Goal: Information Seeking & Learning: Learn about a topic

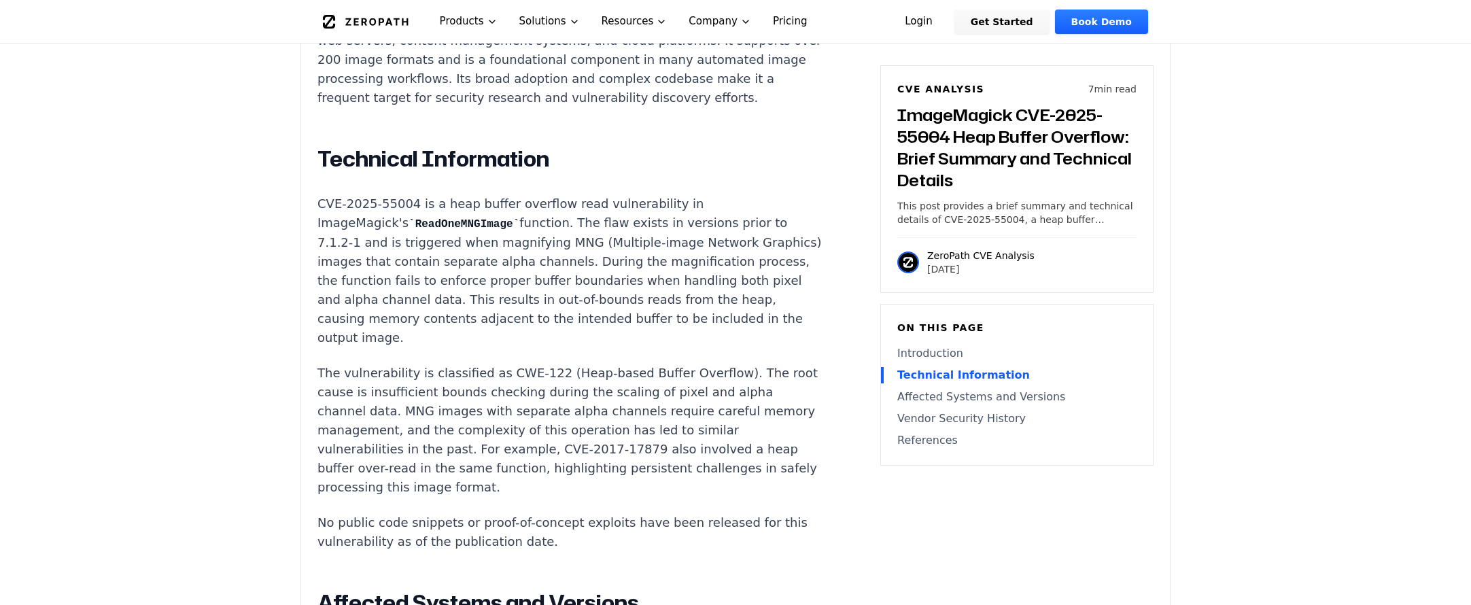
scroll to position [1156, 0]
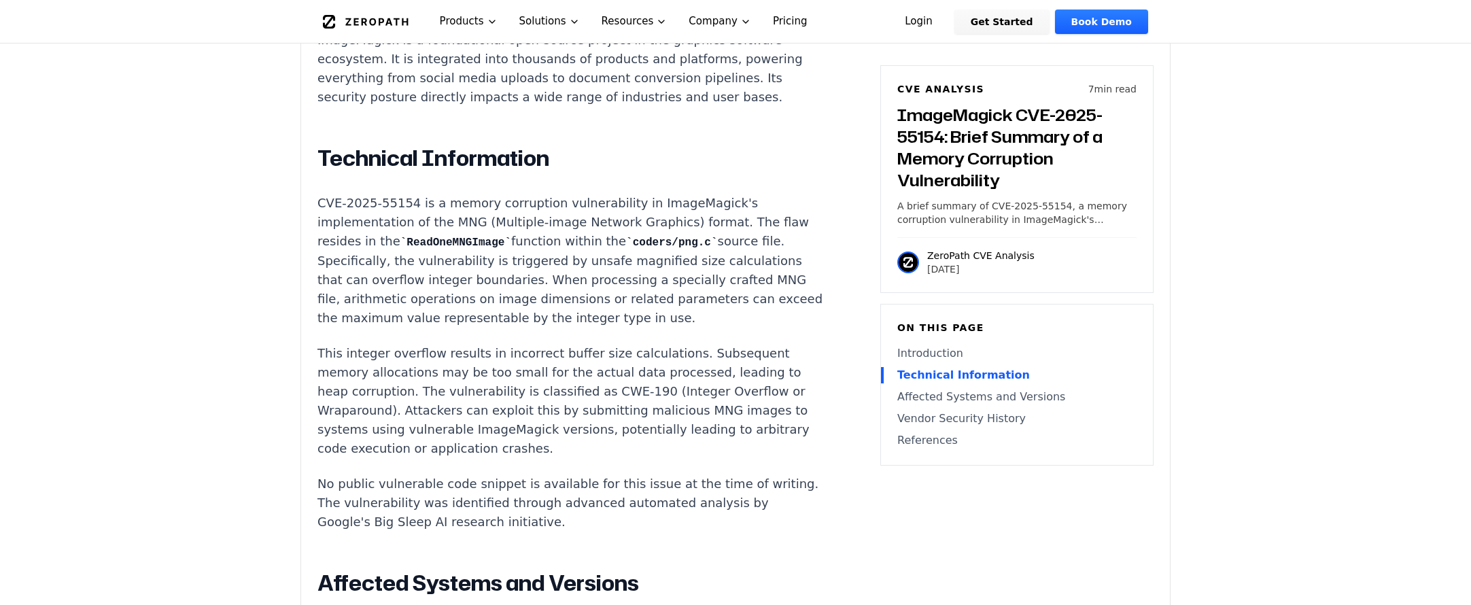
scroll to position [1088, 0]
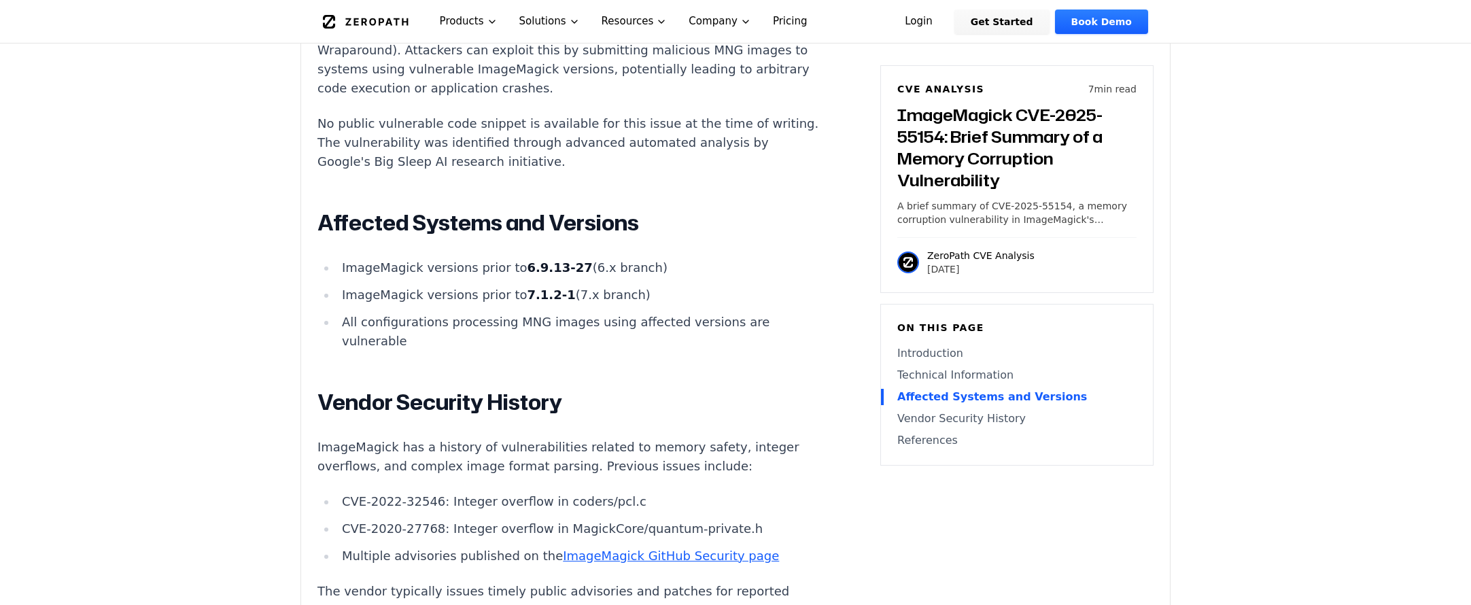
scroll to position [1496, 0]
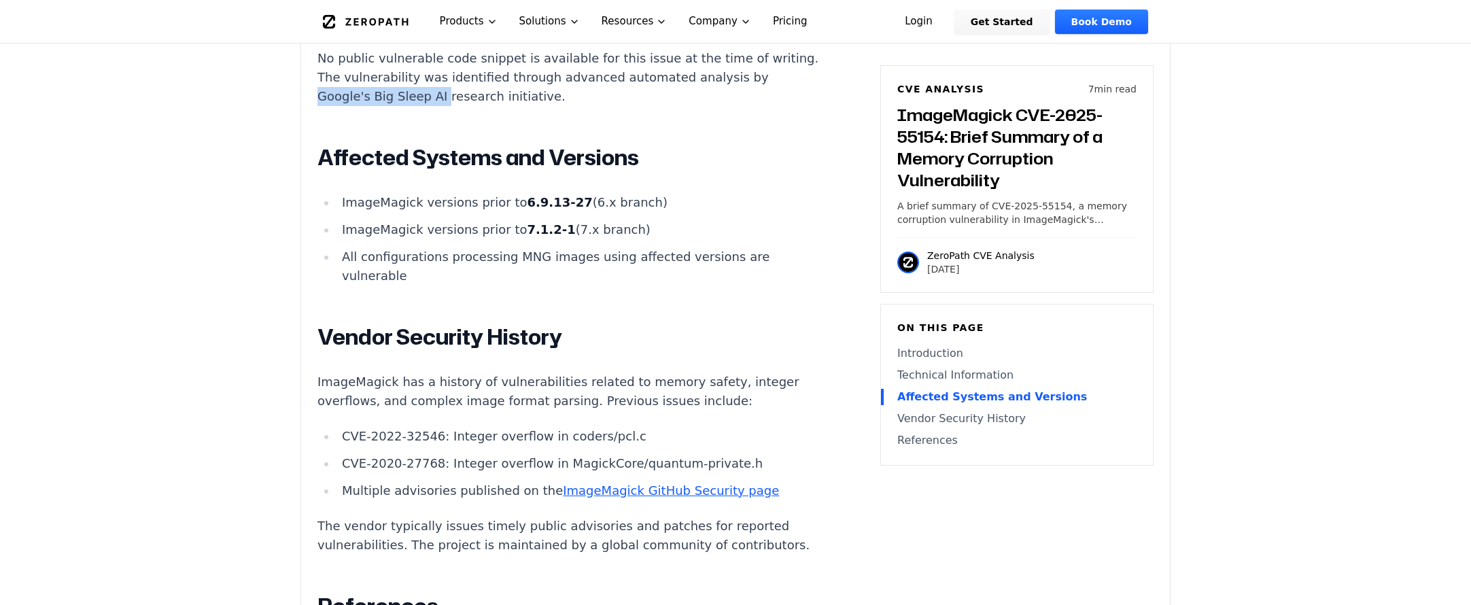
drag, startPoint x: 392, startPoint y: 96, endPoint x: 453, endPoint y: 98, distance: 61.2
click at [453, 98] on p "No public vulnerable code snippet is available for this issue at the time of wr…" at bounding box center [571, 77] width 506 height 57
copy p "Google's Big Sleep AI"
click at [1356, 416] on main "How ZeroPath Works Learn the technical details of how ZeroPath works under the …" at bounding box center [735, 326] width 1471 height 3645
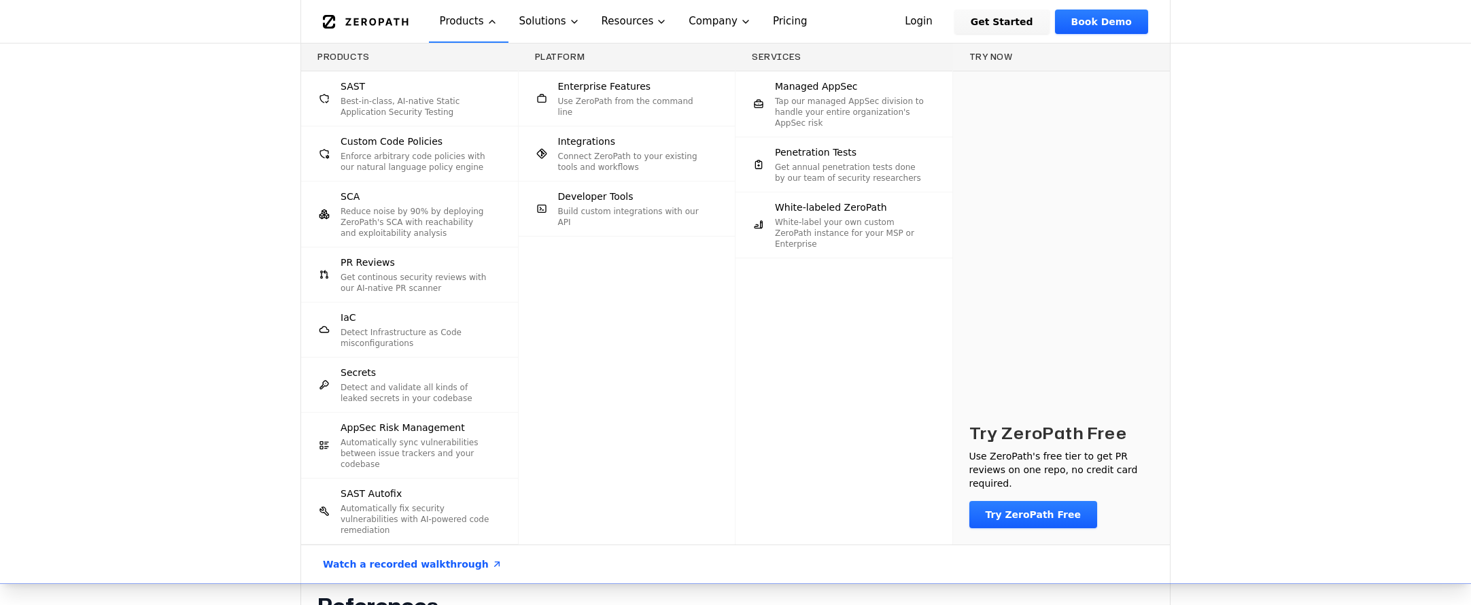
click at [1381, 290] on div "Products SAST Best-in-class, AI-native Static Application Security Testing Cust…" at bounding box center [735, 314] width 1471 height 540
